Goal: Find contact information: Find contact information

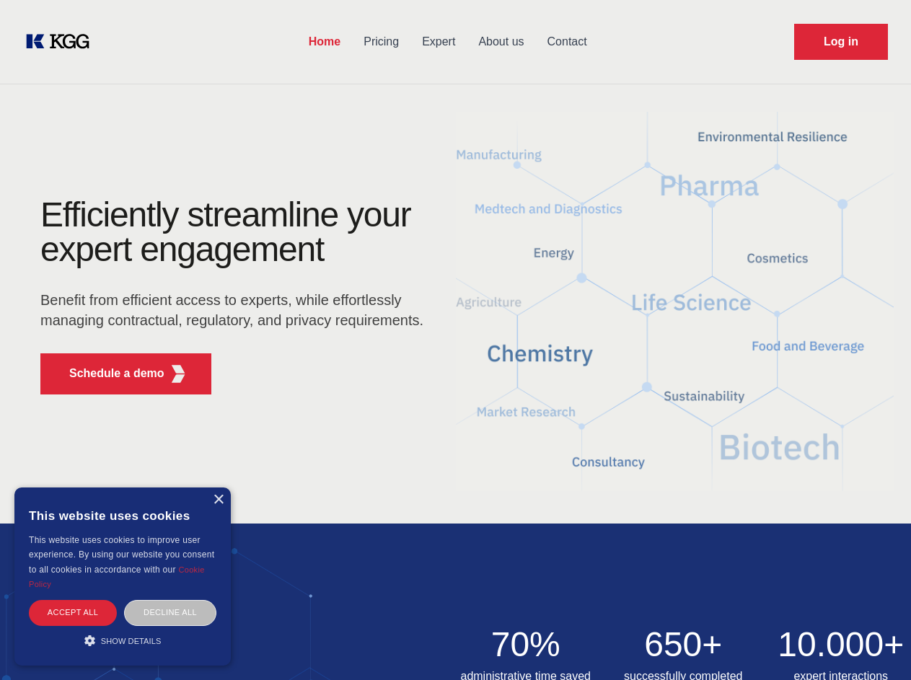
click at [455, 340] on div "Efficiently streamline your expert engagement Benefit from efficient access to …" at bounding box center [236, 302] width 439 height 208
click at [108, 374] on p "Schedule a demo" at bounding box center [116, 373] width 95 height 17
click at [218, 500] on div "× This website uses cookies This website uses cookies to improve user experienc…" at bounding box center [122, 577] width 216 height 178
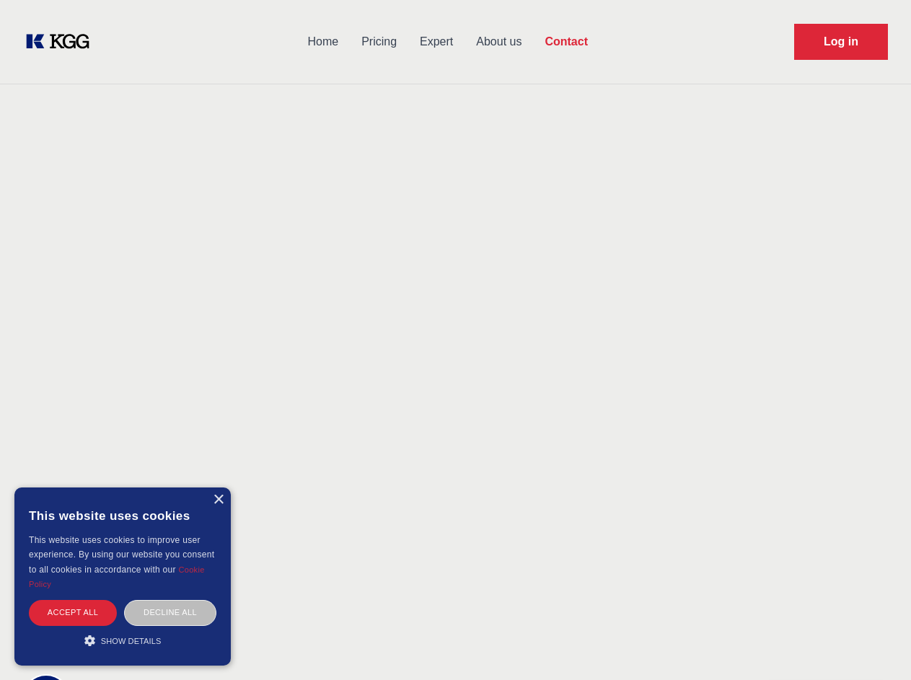
click at [73, 612] on div "Accept all" at bounding box center [73, 612] width 88 height 25
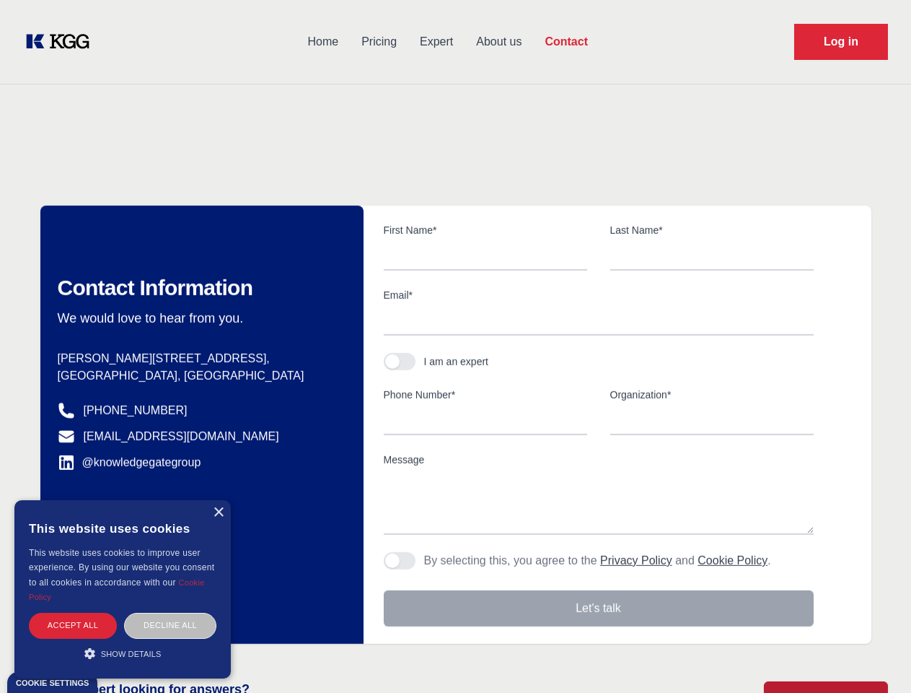
click at [170, 612] on div "Decline all" at bounding box center [170, 624] width 92 height 25
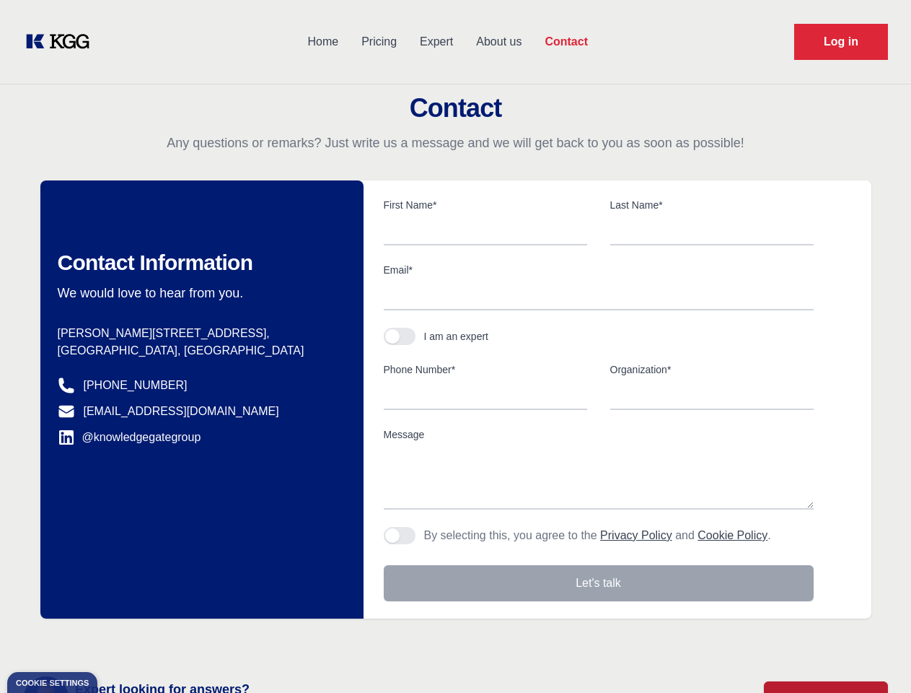
click at [123, 641] on main "Contact Any questions or remarks? Just write us a message and we will get back …" at bounding box center [455, 375] width 911 height 751
